Goal: Book appointment/travel/reservation

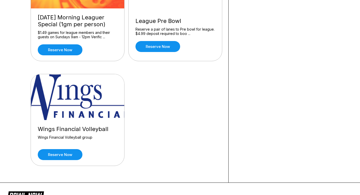
scroll to position [538, 0]
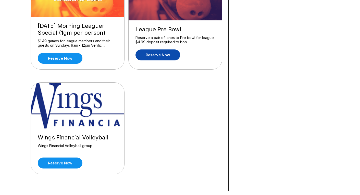
click at [160, 54] on link "Reserve now" at bounding box center [157, 54] width 45 height 11
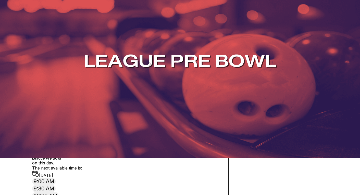
scroll to position [46, 0]
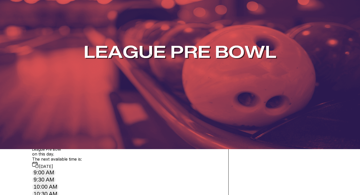
click at [50, 108] on div "29" at bounding box center [46, 104] width 7 height 7
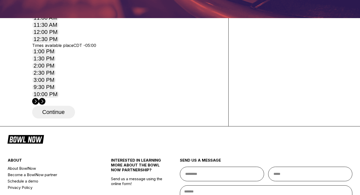
scroll to position [178, 0]
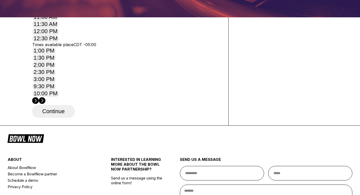
click at [57, 118] on button "Continue" at bounding box center [53, 111] width 43 height 13
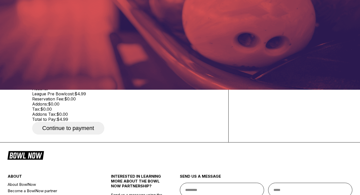
scroll to position [106, 0]
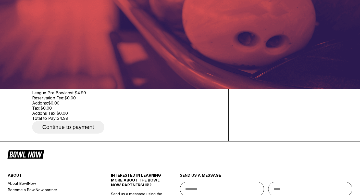
click at [67, 13] on span "Continue to payment" at bounding box center [68, 10] width 72 height 5
click at [44, 65] on button "Add" at bounding box center [38, 61] width 13 height 7
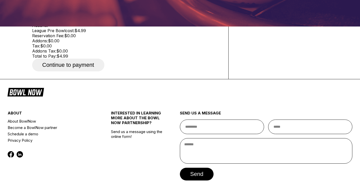
scroll to position [168, 0]
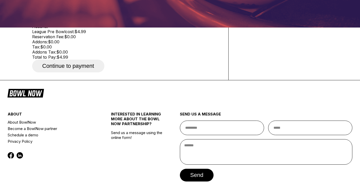
click at [85, 72] on div "Continue to payment" at bounding box center [126, 66] width 188 height 13
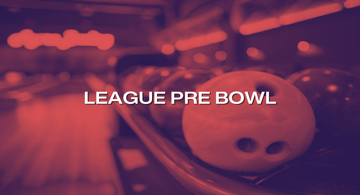
scroll to position [0, 0]
